Goal: Task Accomplishment & Management: Use online tool/utility

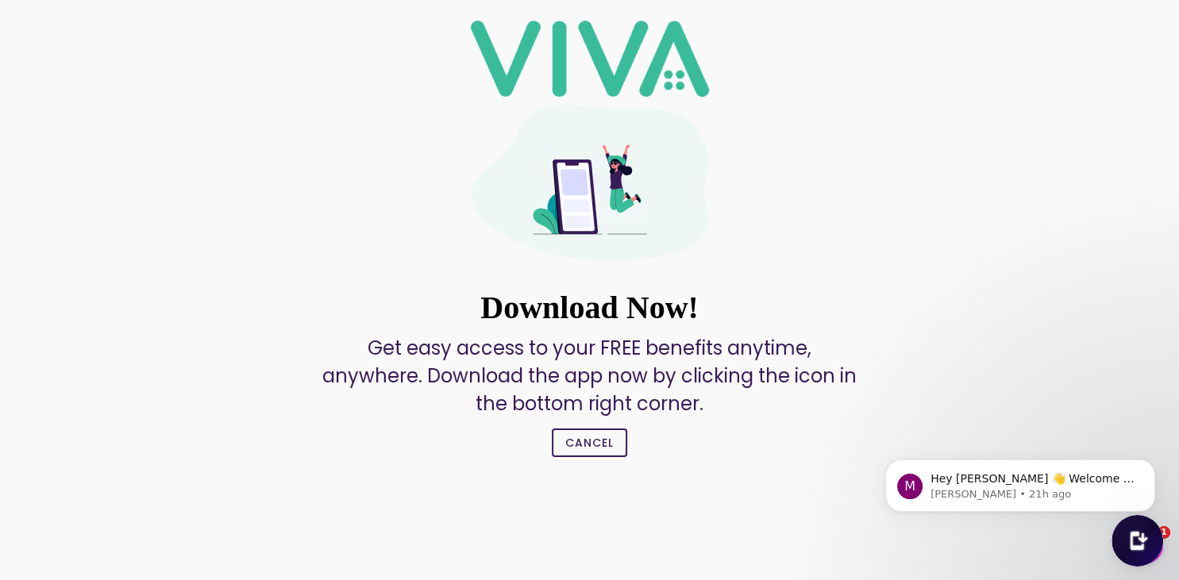
click at [0, 0] on slot "Cancel" at bounding box center [0, 0] width 0 height 0
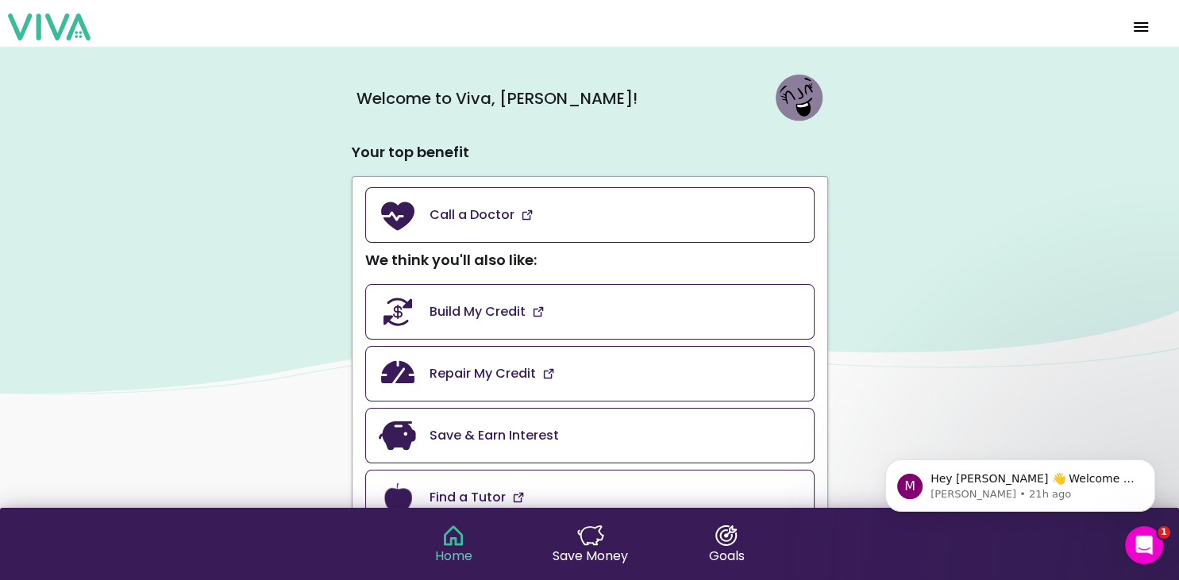
click at [1143, 25] on span "menu" at bounding box center [1140, 27] width 25 height 38
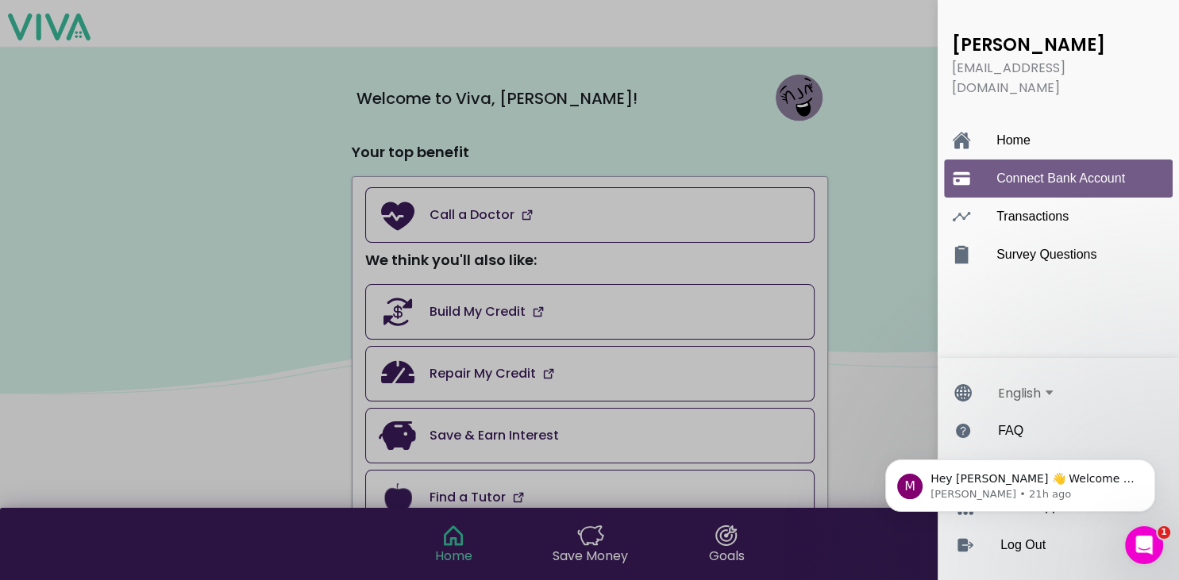
click at [1093, 171] on ion-label "Connect Bank Account" at bounding box center [1074, 178] width 156 height 14
